Goal: Transaction & Acquisition: Purchase product/service

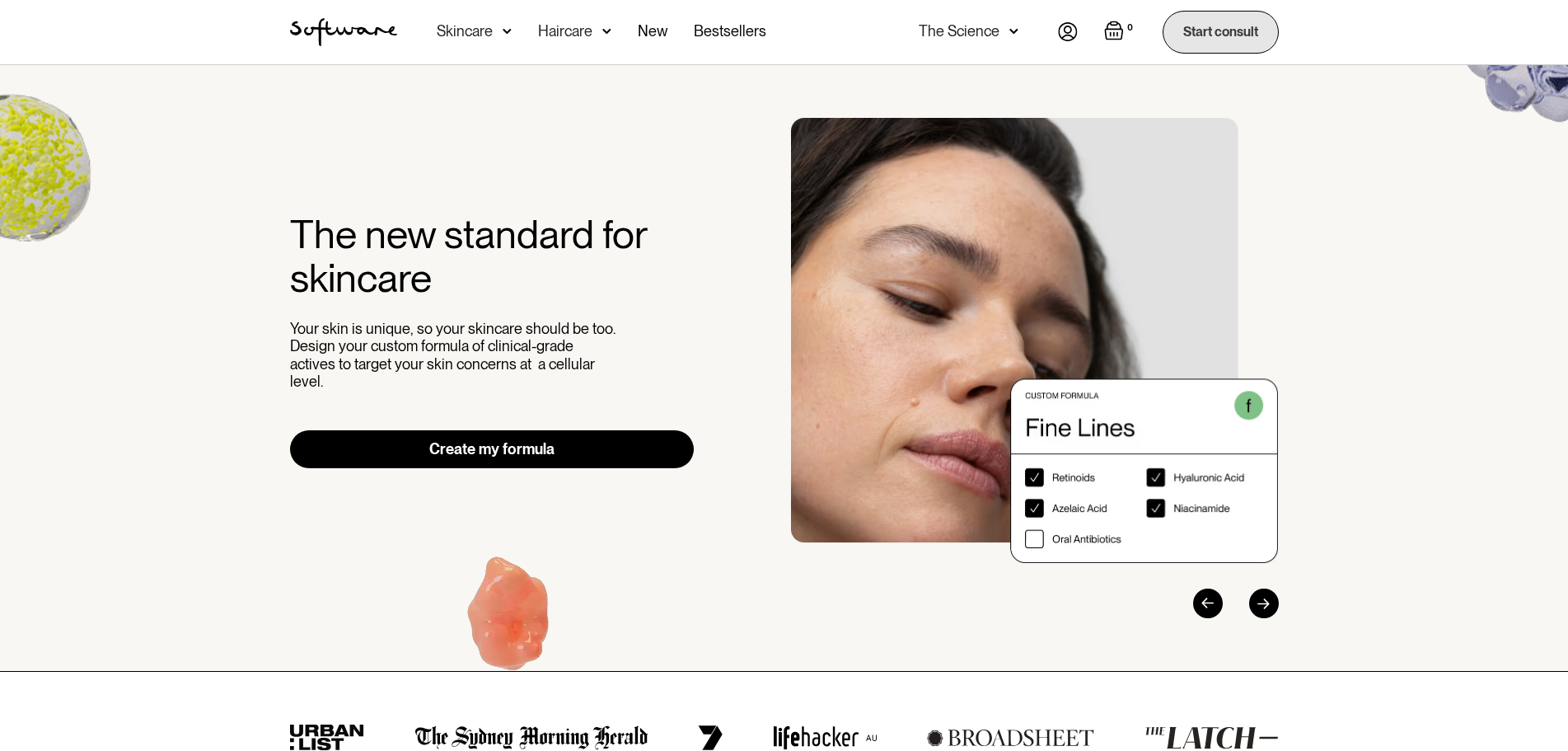
click at [1218, 33] on link "Start consult" at bounding box center [1221, 32] width 116 height 42
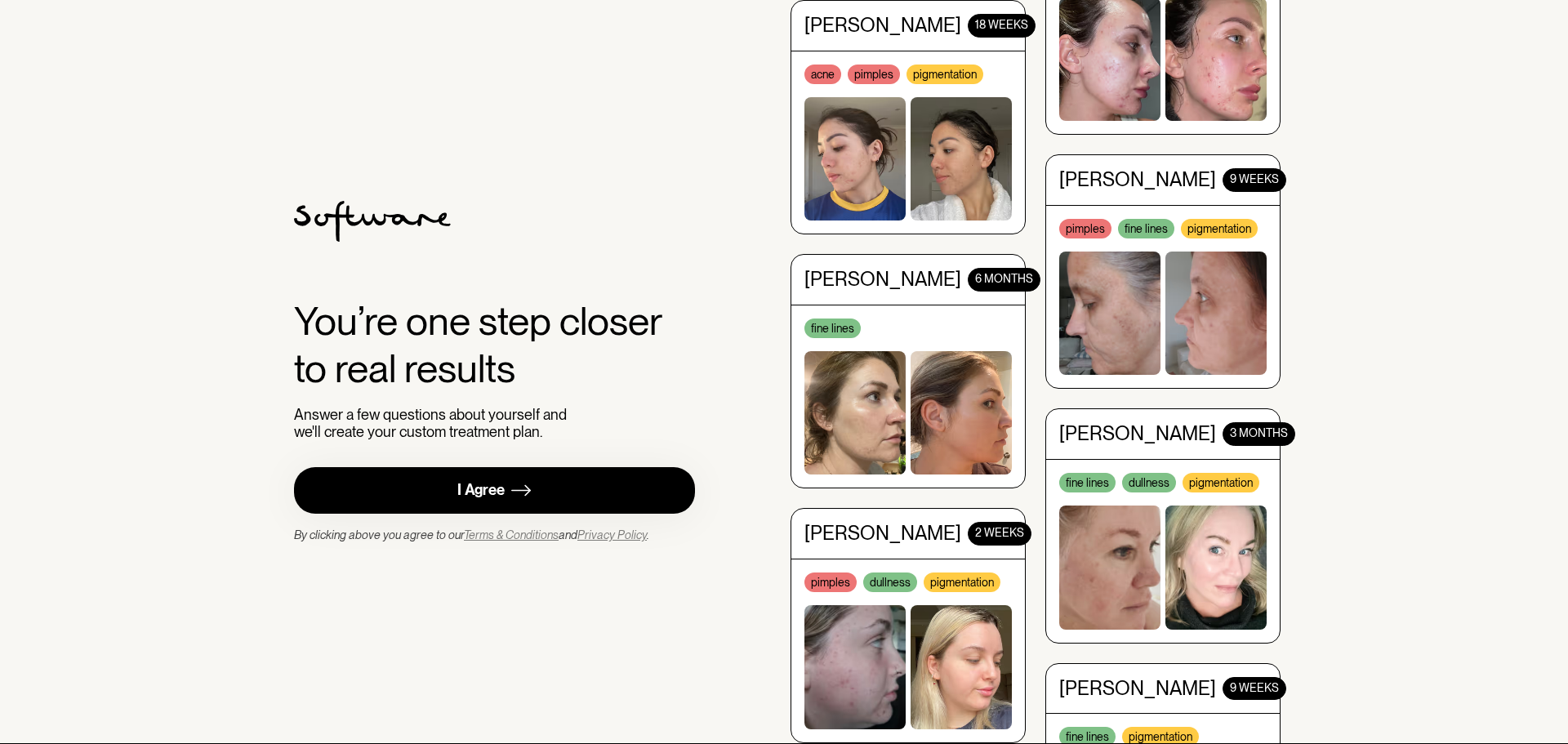
click at [523, 497] on img at bounding box center [520, 490] width 19 height 20
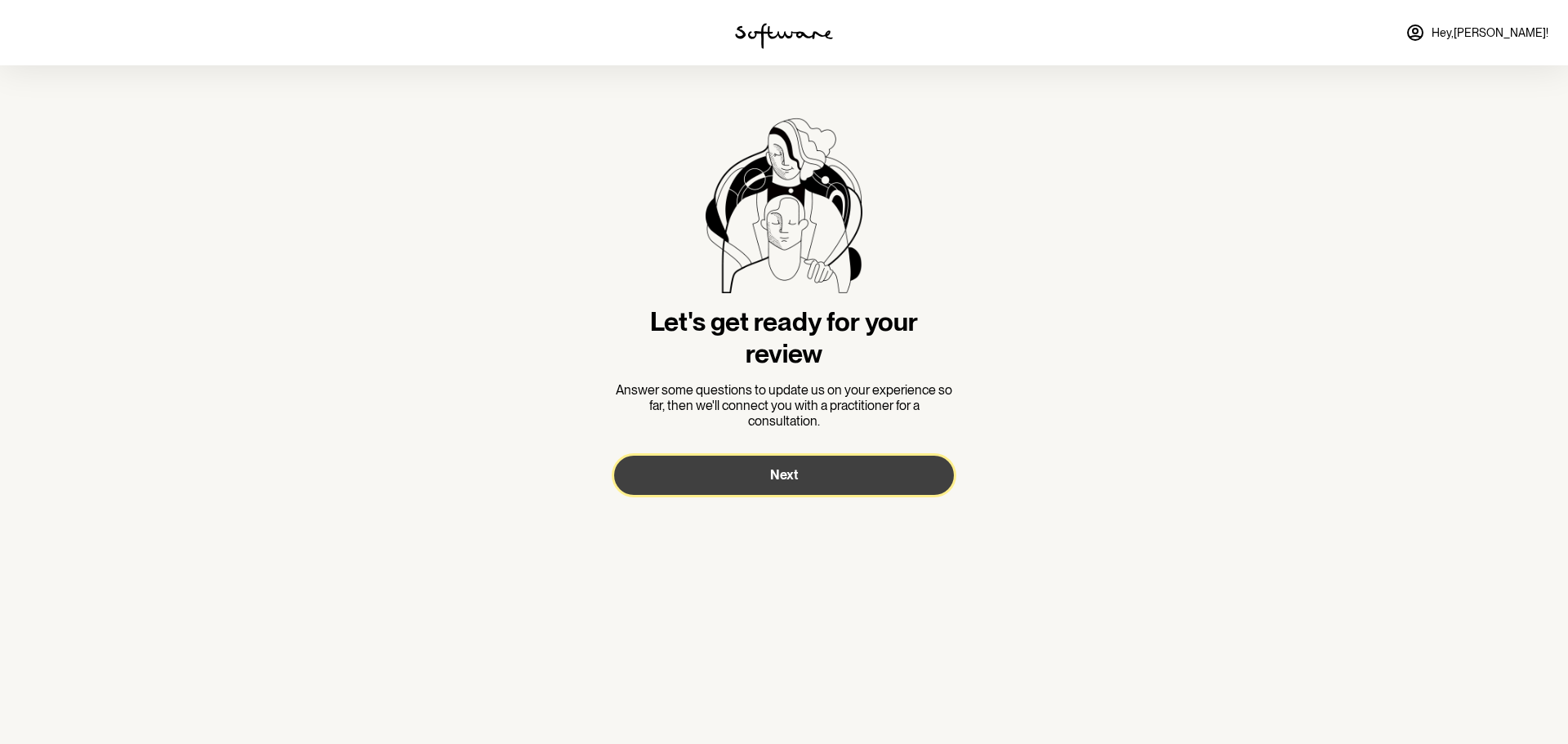
click at [732, 467] on button "Next" at bounding box center [784, 475] width 339 height 40
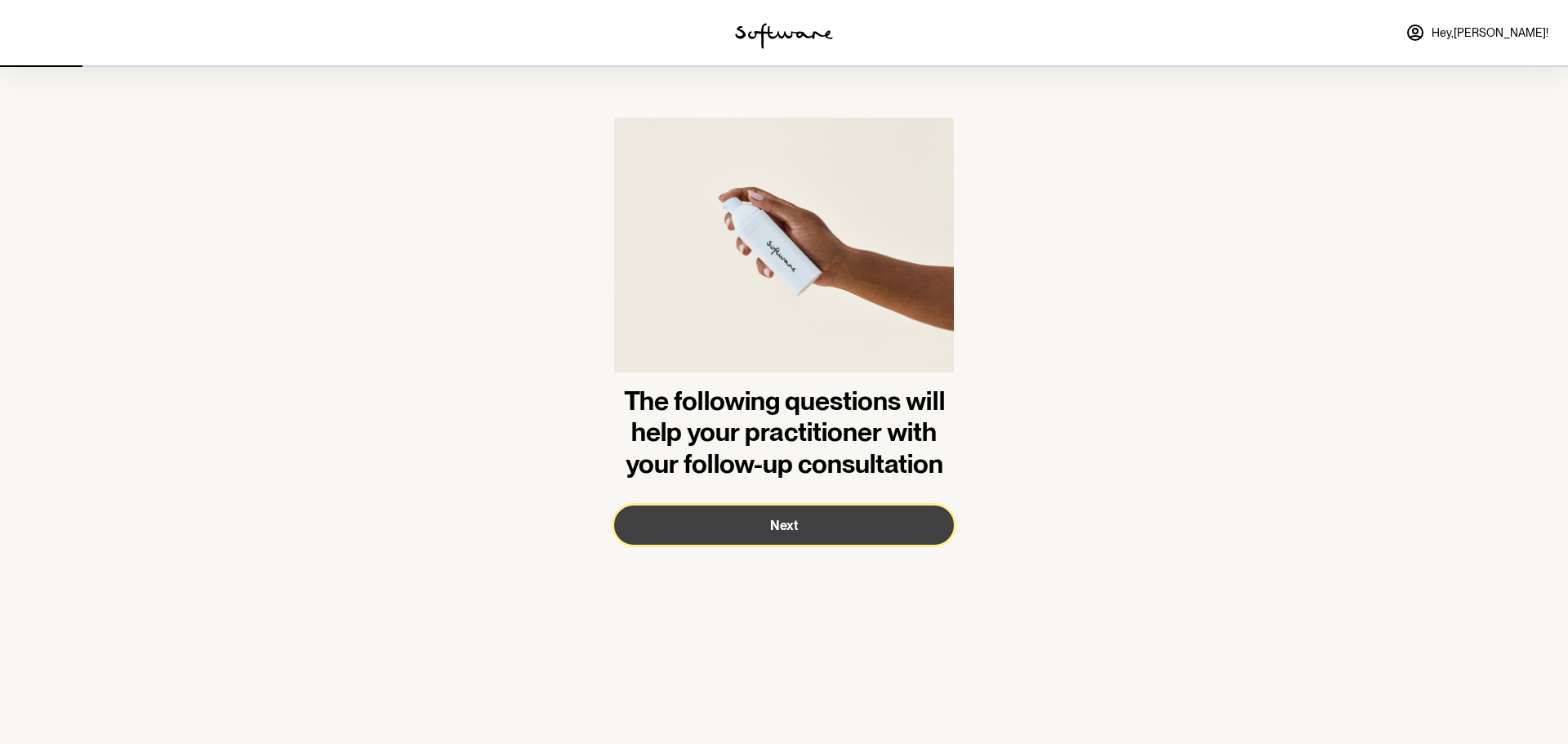
click at [793, 531] on span "Next" at bounding box center [784, 525] width 28 height 16
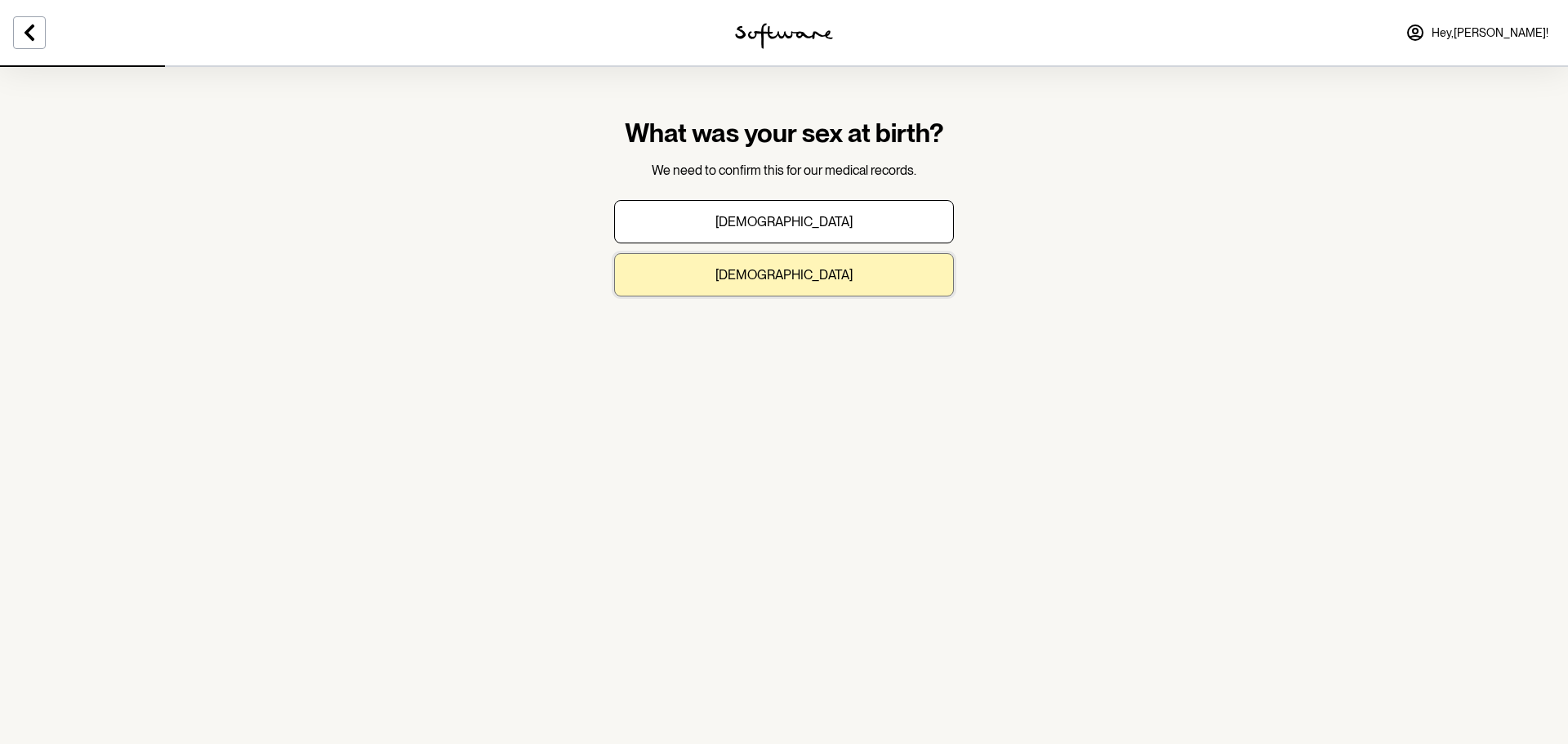
click at [826, 281] on button "Female" at bounding box center [784, 275] width 339 height 43
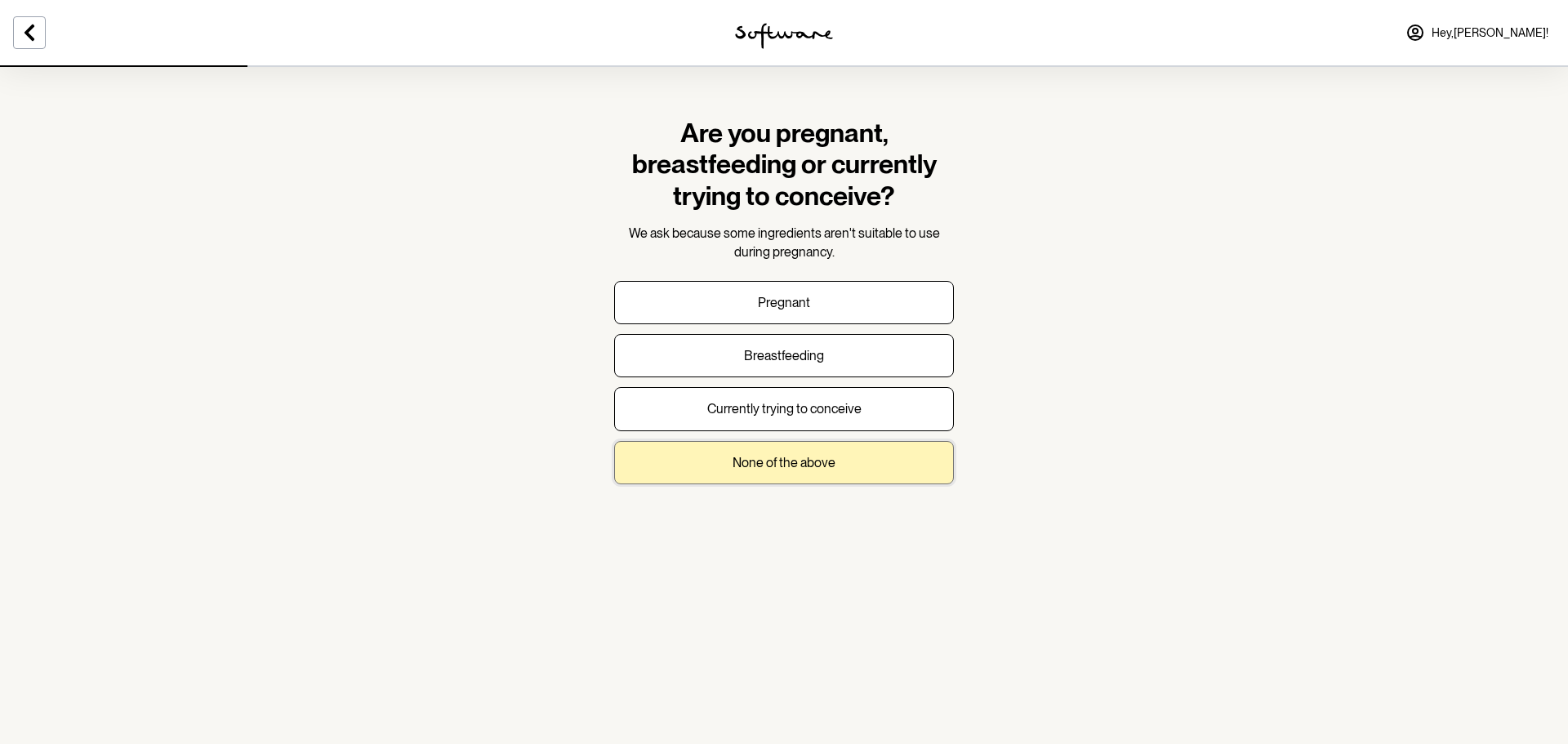
click at [810, 455] on p "None of the above" at bounding box center [784, 462] width 103 height 16
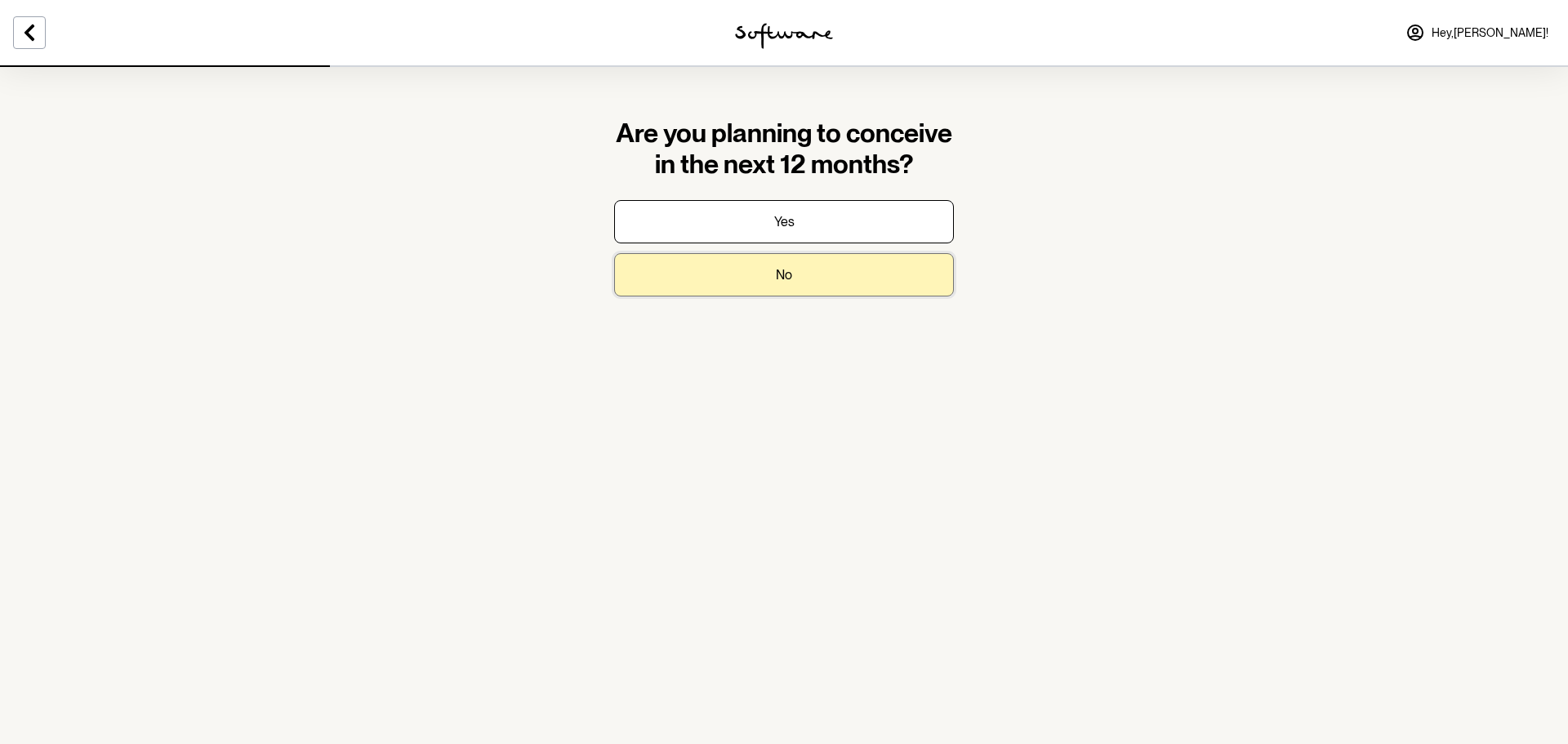
click at [821, 275] on button "No" at bounding box center [784, 275] width 339 height 43
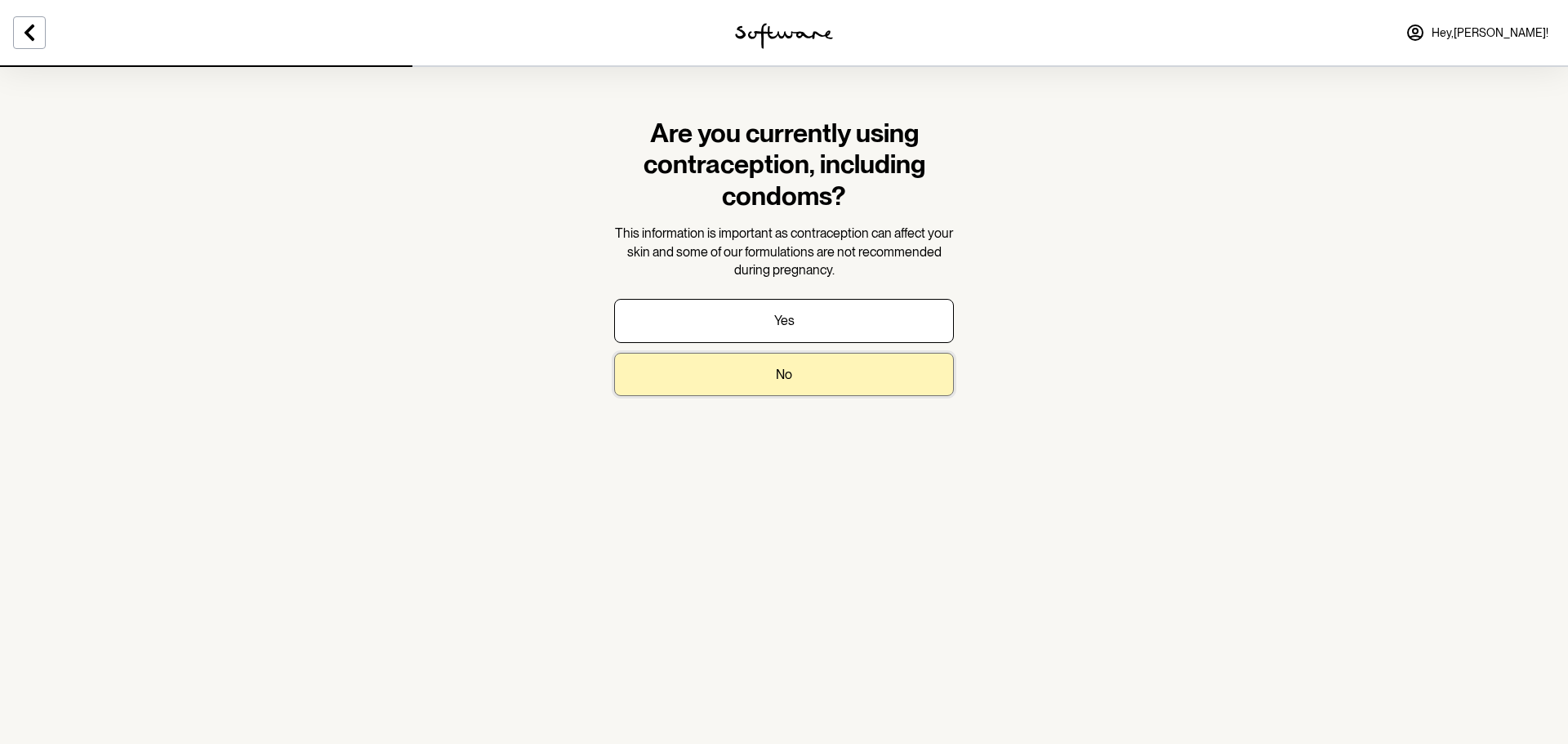
click at [813, 376] on button "No" at bounding box center [784, 374] width 339 height 43
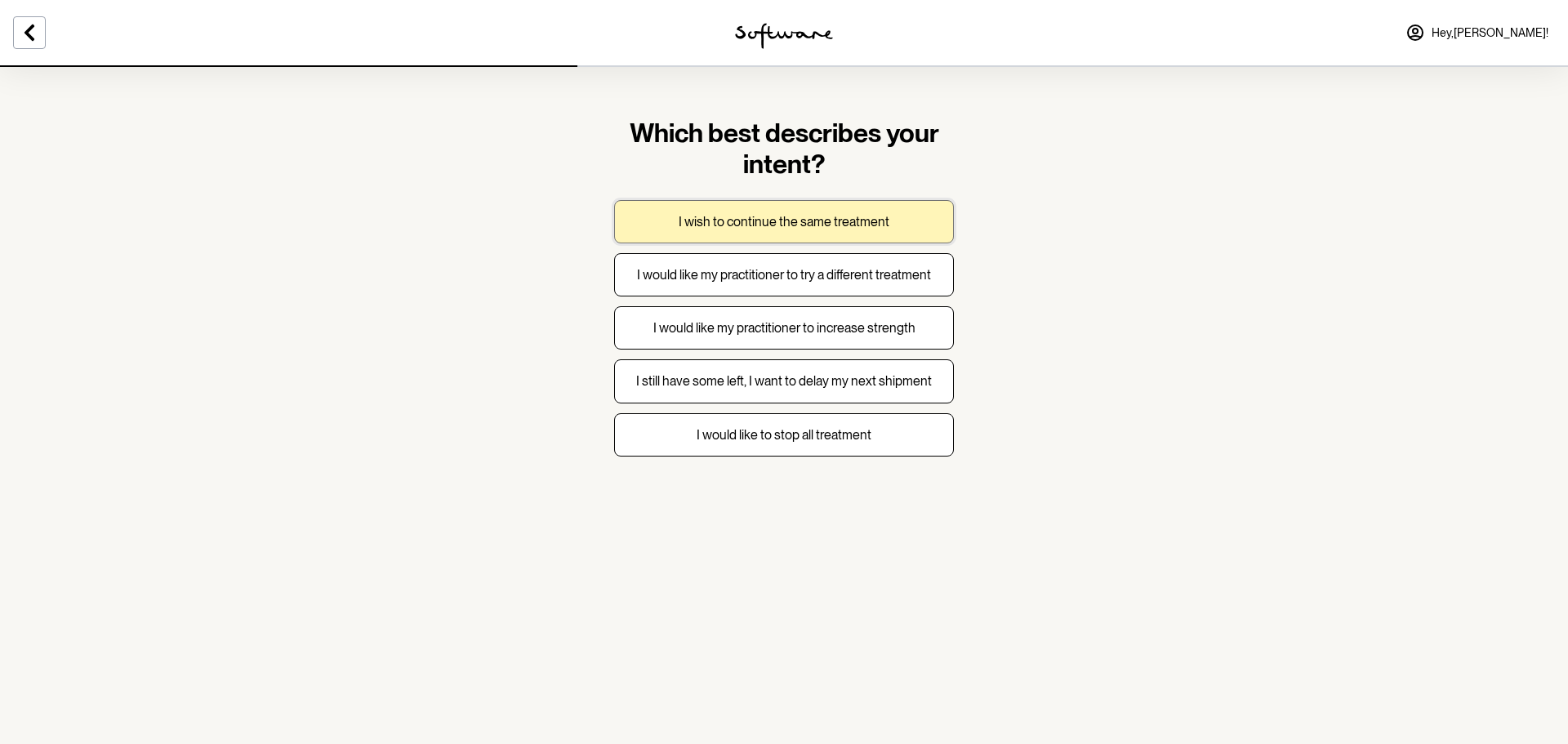
click at [859, 229] on p "I wish to continue the same treatment" at bounding box center [784, 221] width 210 height 16
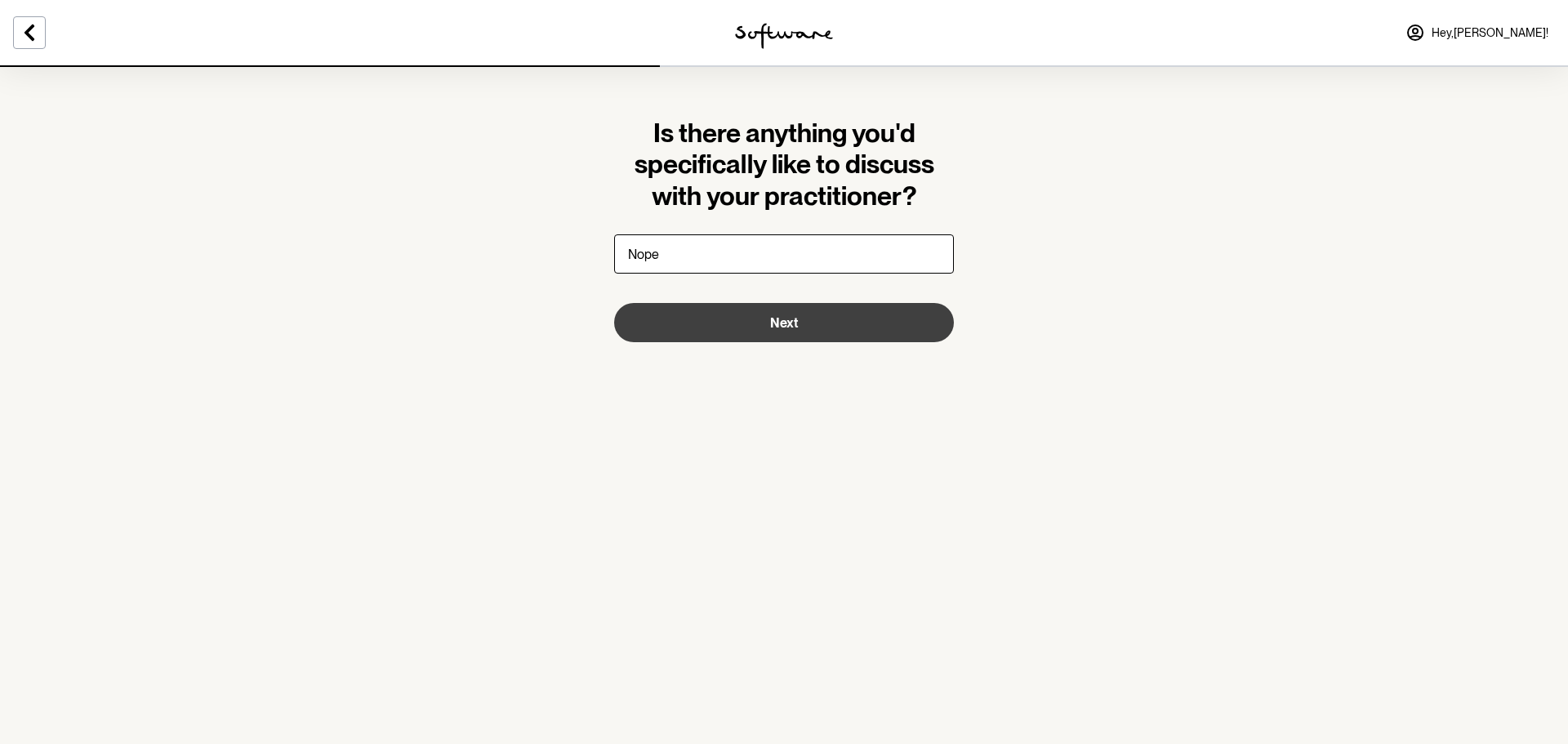
type input "Nope"
click at [802, 322] on button "Next" at bounding box center [784, 323] width 339 height 40
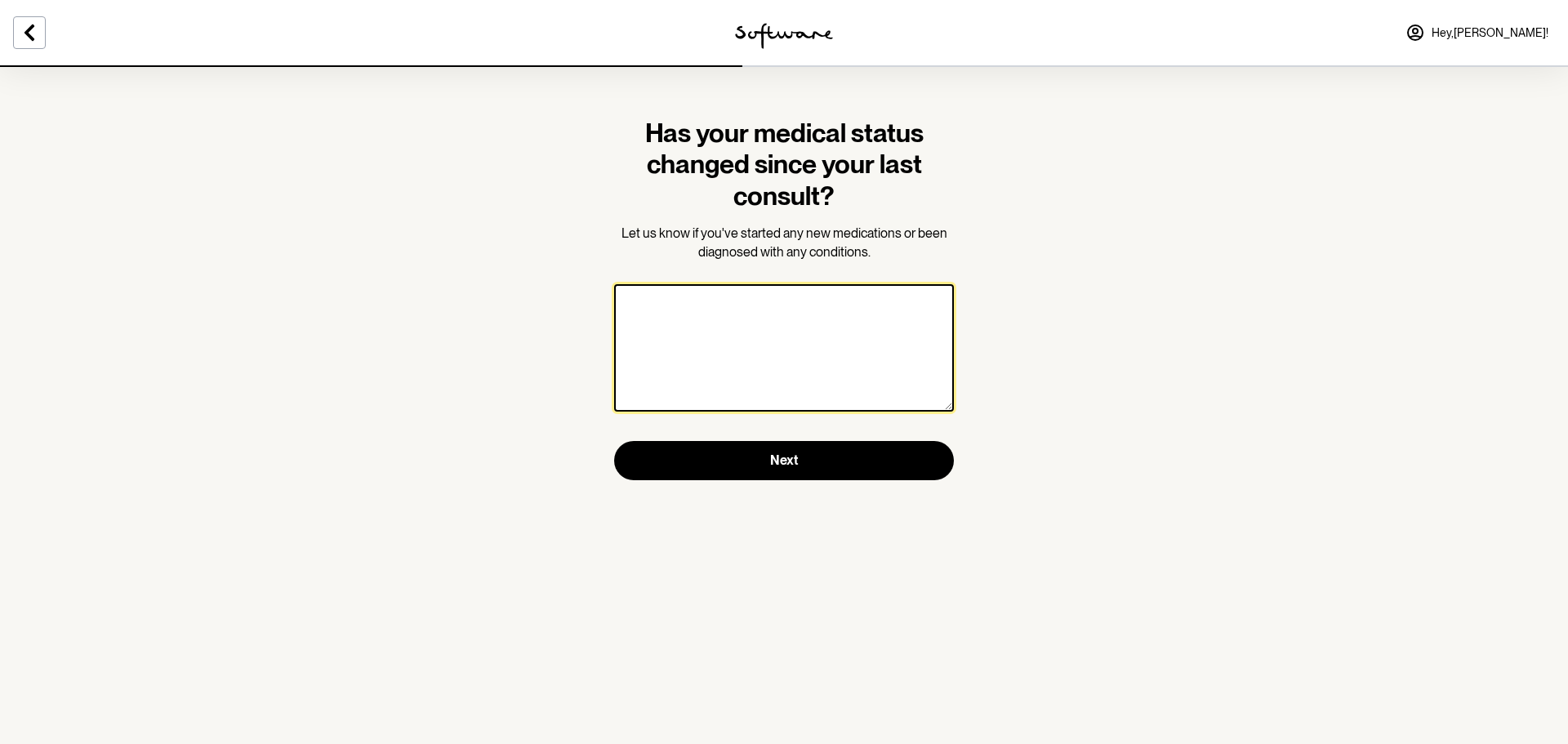
click at [814, 305] on textarea at bounding box center [784, 348] width 339 height 127
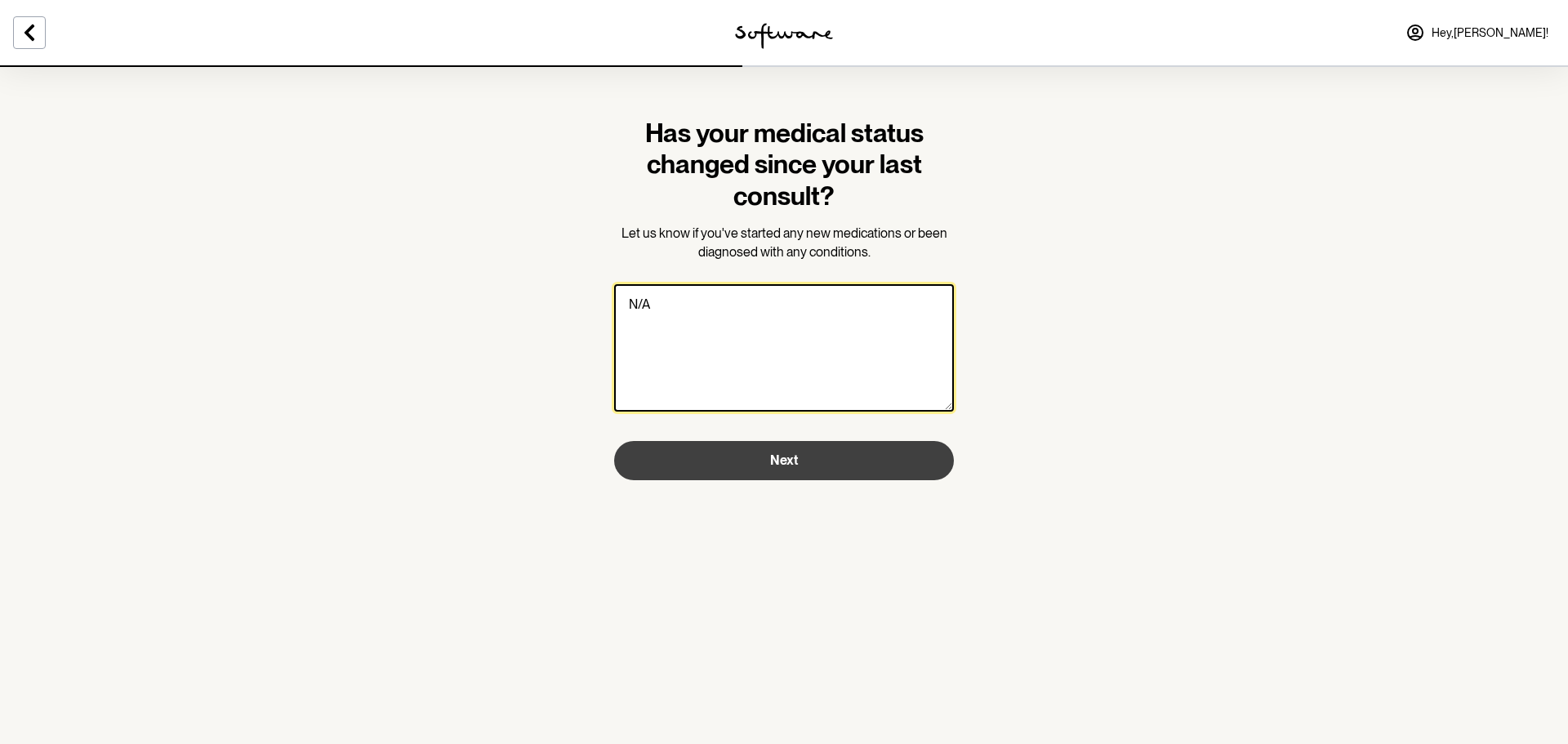
type textarea "N/A"
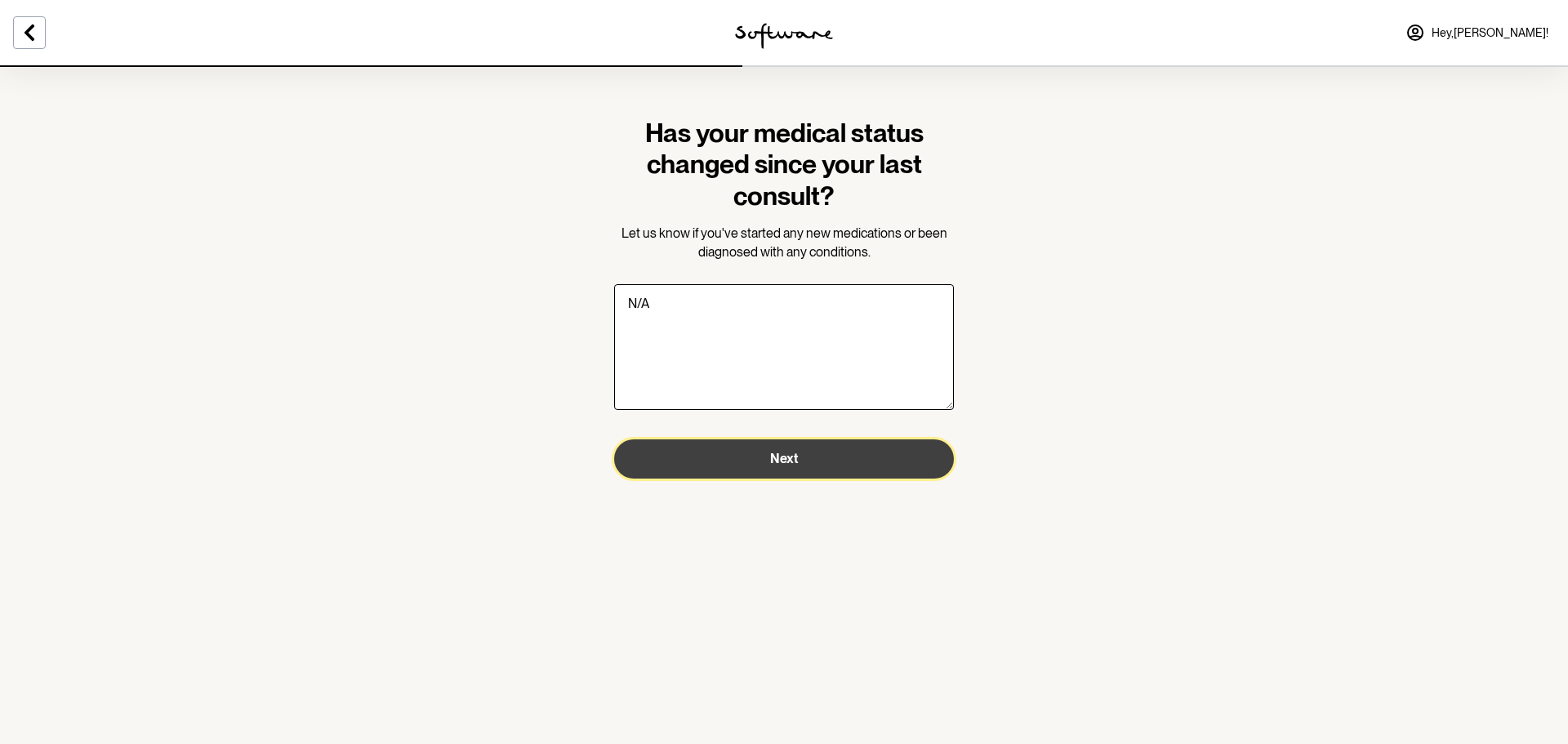
click at [793, 447] on button "Next" at bounding box center [784, 458] width 339 height 40
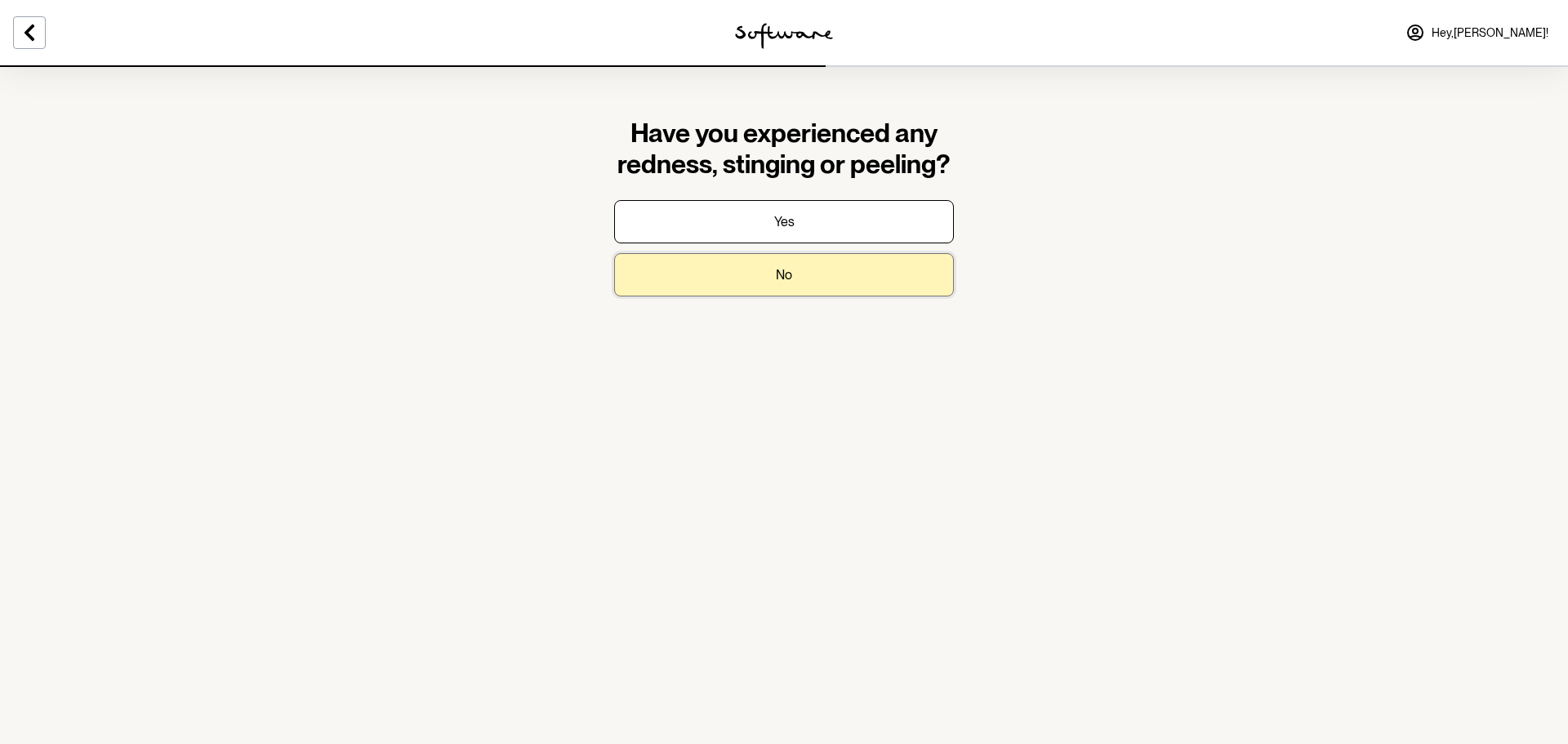
click at [824, 275] on button "No" at bounding box center [784, 275] width 339 height 43
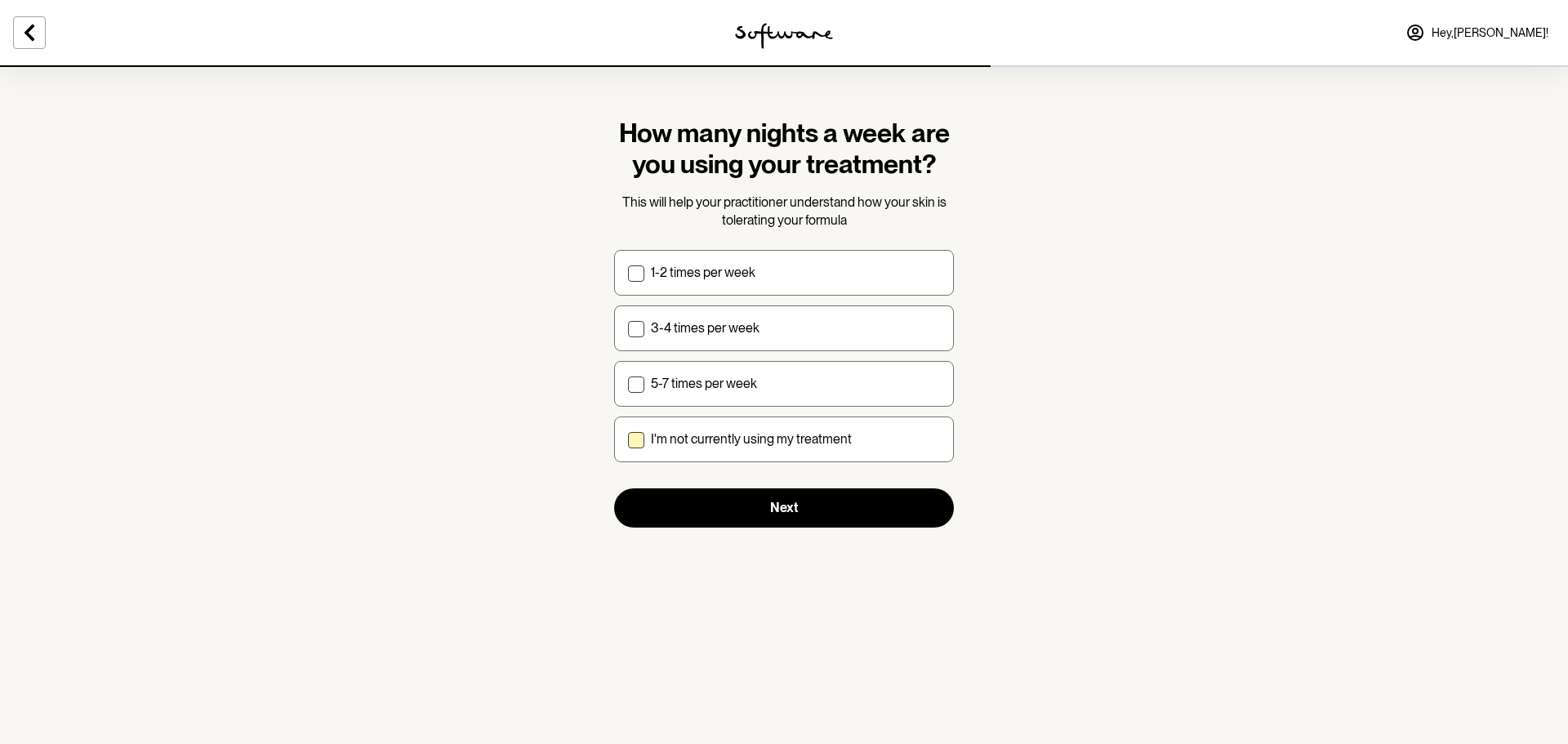
click at [814, 437] on p "I'm not currently using my treatment" at bounding box center [752, 439] width 201 height 16
click at [628, 439] on input "I'm not currently using my treatment" at bounding box center [627, 439] width 1 height 1
checkbox input "true"
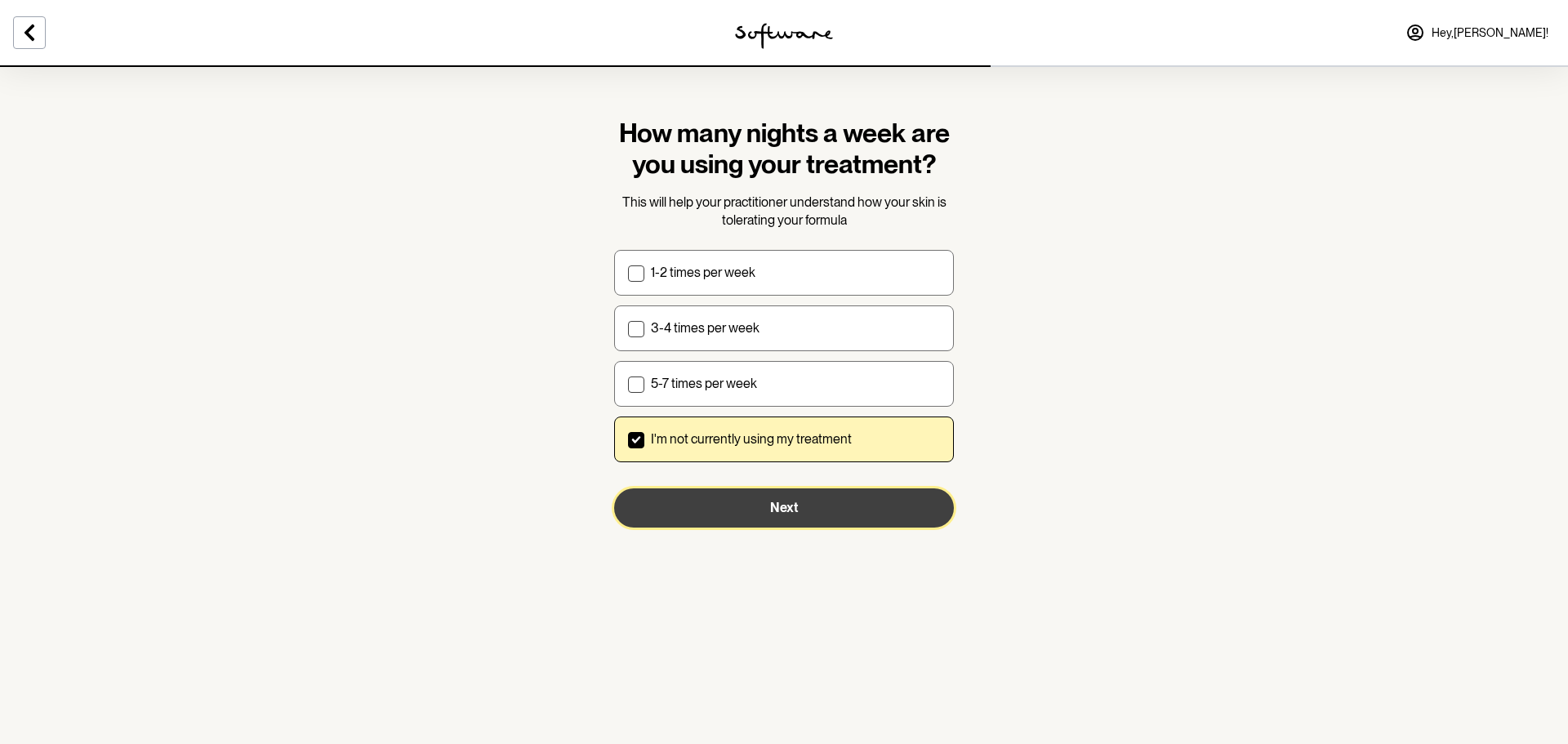
click at [811, 500] on button "Next" at bounding box center [784, 508] width 339 height 40
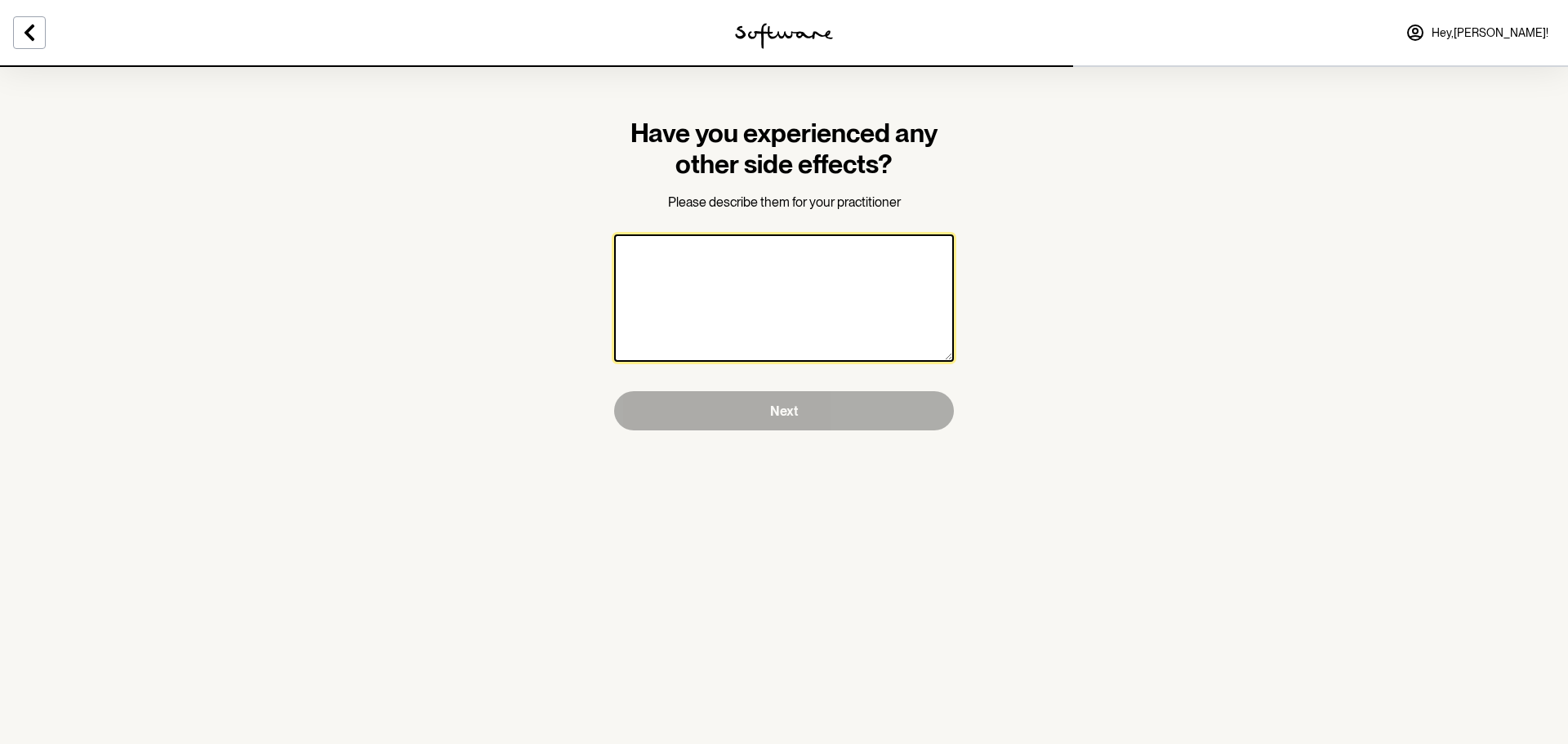
click at [811, 286] on textarea at bounding box center [784, 298] width 339 height 127
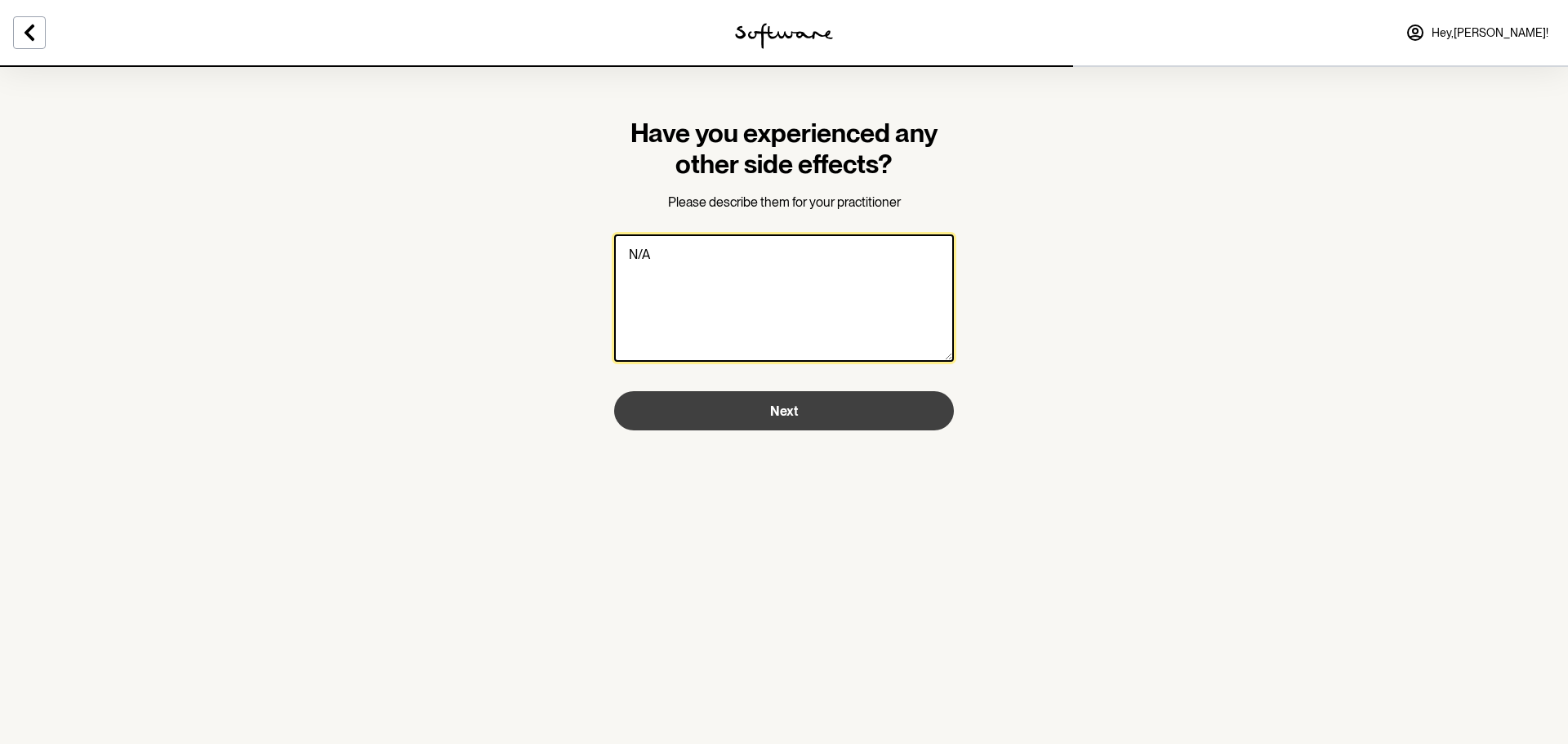
type textarea "N/A"
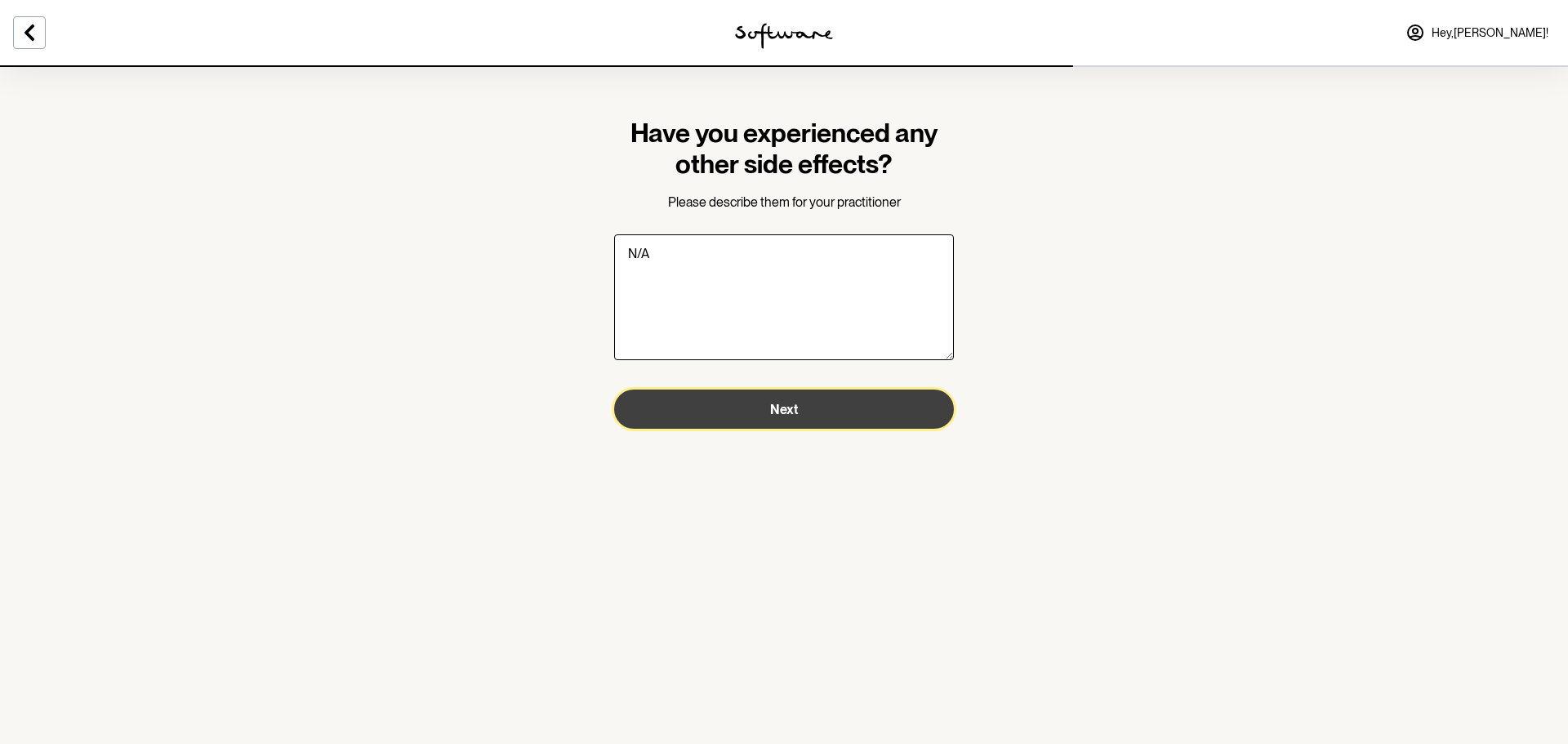
click at [774, 403] on span "Next" at bounding box center [784, 409] width 28 height 16
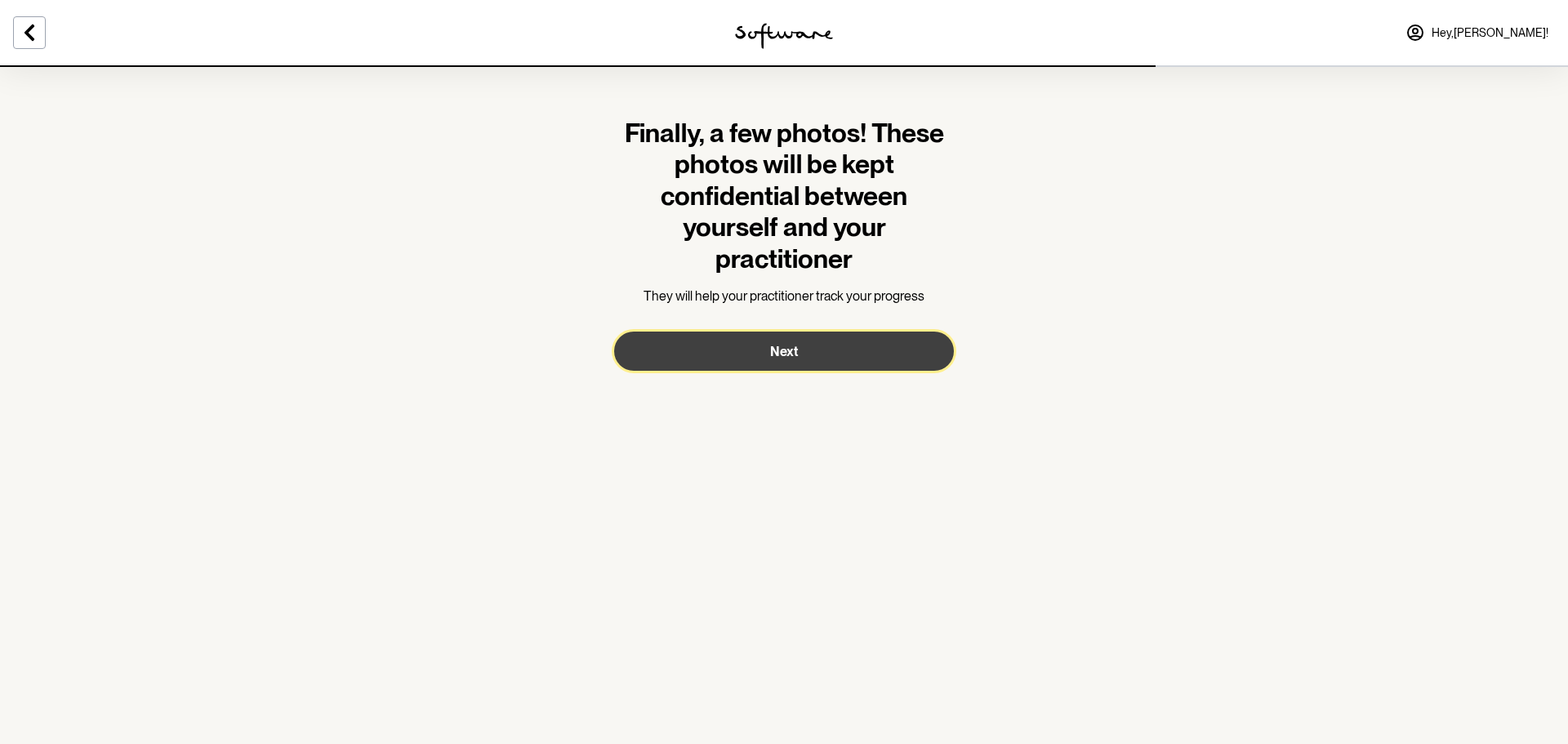
click at [804, 345] on button "Next" at bounding box center [784, 351] width 339 height 40
